Goal: Transaction & Acquisition: Purchase product/service

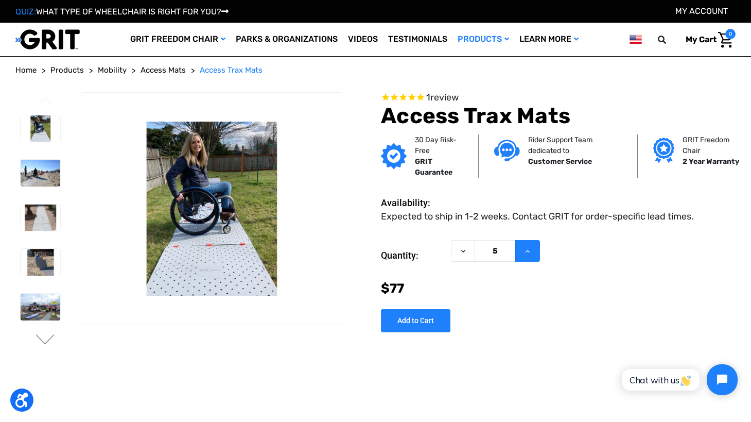
click at [530, 250] on icon at bounding box center [528, 251] width 8 height 8
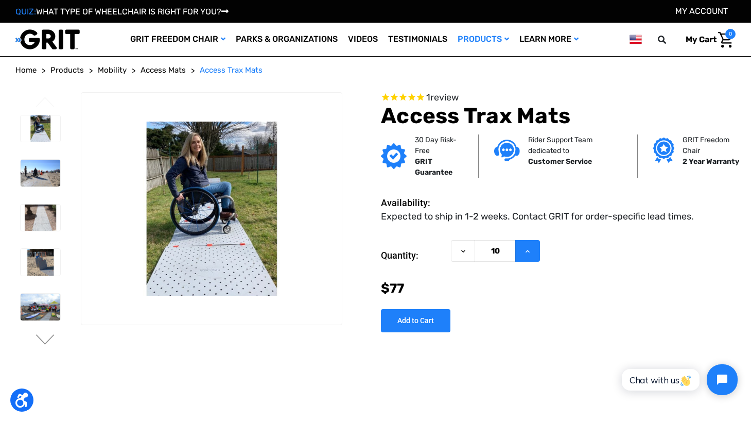
click at [530, 250] on icon at bounding box center [528, 251] width 8 height 8
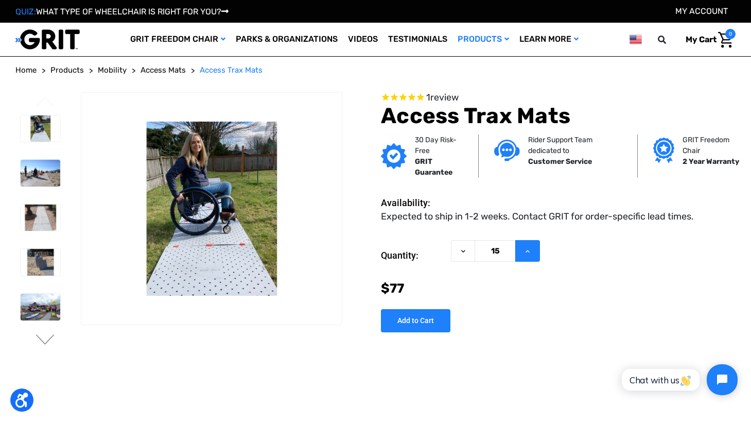
click at [530, 250] on icon at bounding box center [528, 251] width 8 height 8
type input "18"
click at [402, 322] on input "Add to Cart" at bounding box center [415, 320] width 69 height 23
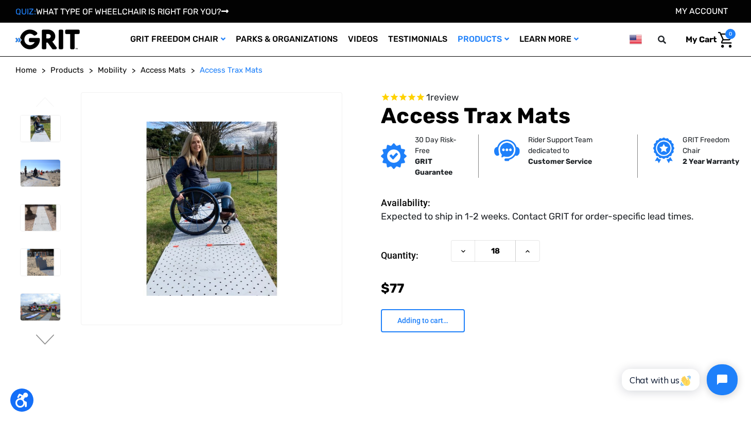
type input "Add to Cart"
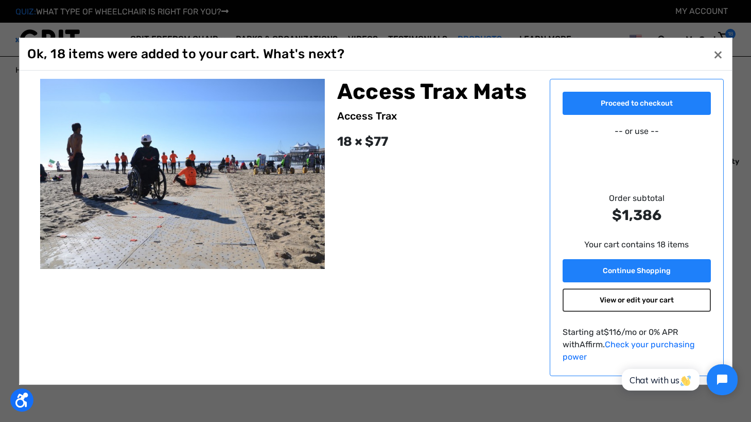
click at [649, 304] on link "View or edit your cart" at bounding box center [637, 299] width 148 height 23
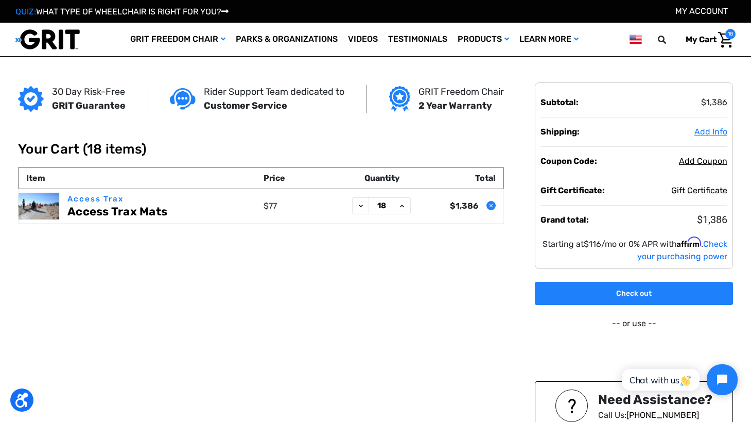
click at [711, 129] on span "Add Info" at bounding box center [710, 132] width 33 height 10
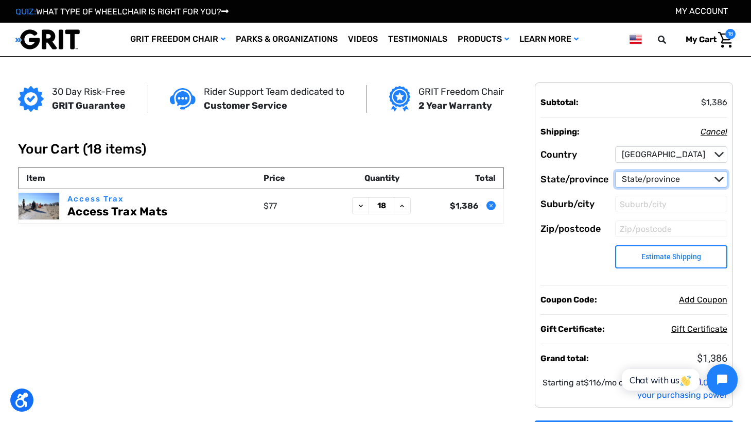
click at [646, 180] on select "State/province Alabama Alaska American Samoa Arizona Arkansas Armed Forces Afri…" at bounding box center [671, 179] width 112 height 16
select select "40"
click at [615, 171] on select "State/province Alabama Alaska American Samoa Arizona Arkansas Armed Forces Afri…" at bounding box center [671, 179] width 112 height 16
click at [660, 198] on input "Suburb/city" at bounding box center [671, 204] width 112 height 16
type input "Derry"
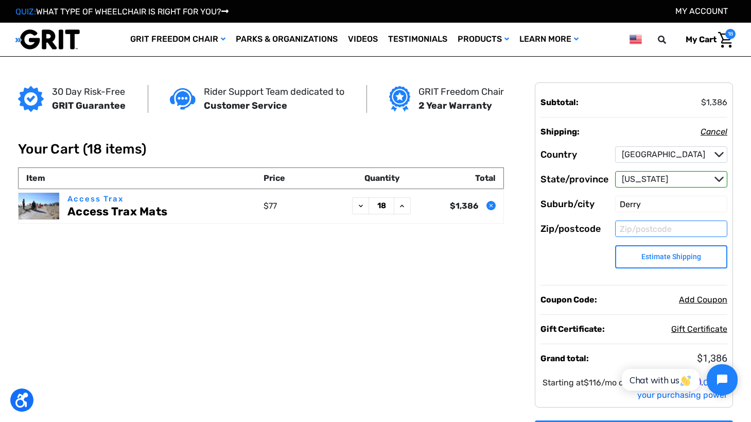
click at [681, 228] on input "Zip/postcode" at bounding box center [671, 228] width 112 height 16
type input "03038"
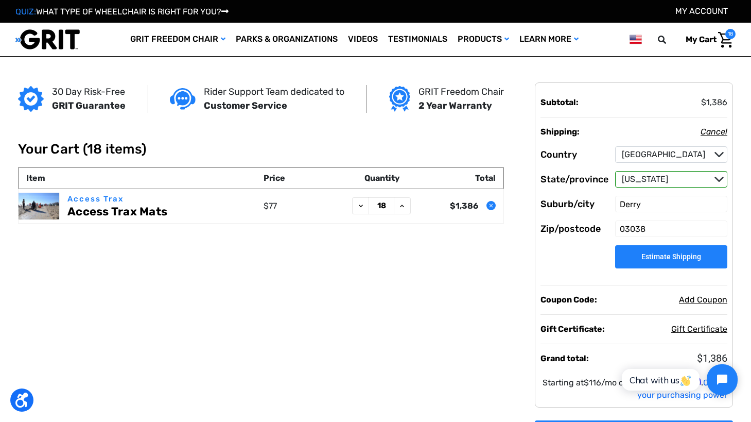
click at [689, 261] on button "Estimate Shipping" at bounding box center [671, 256] width 112 height 23
